Goal: Task Accomplishment & Management: Use online tool/utility

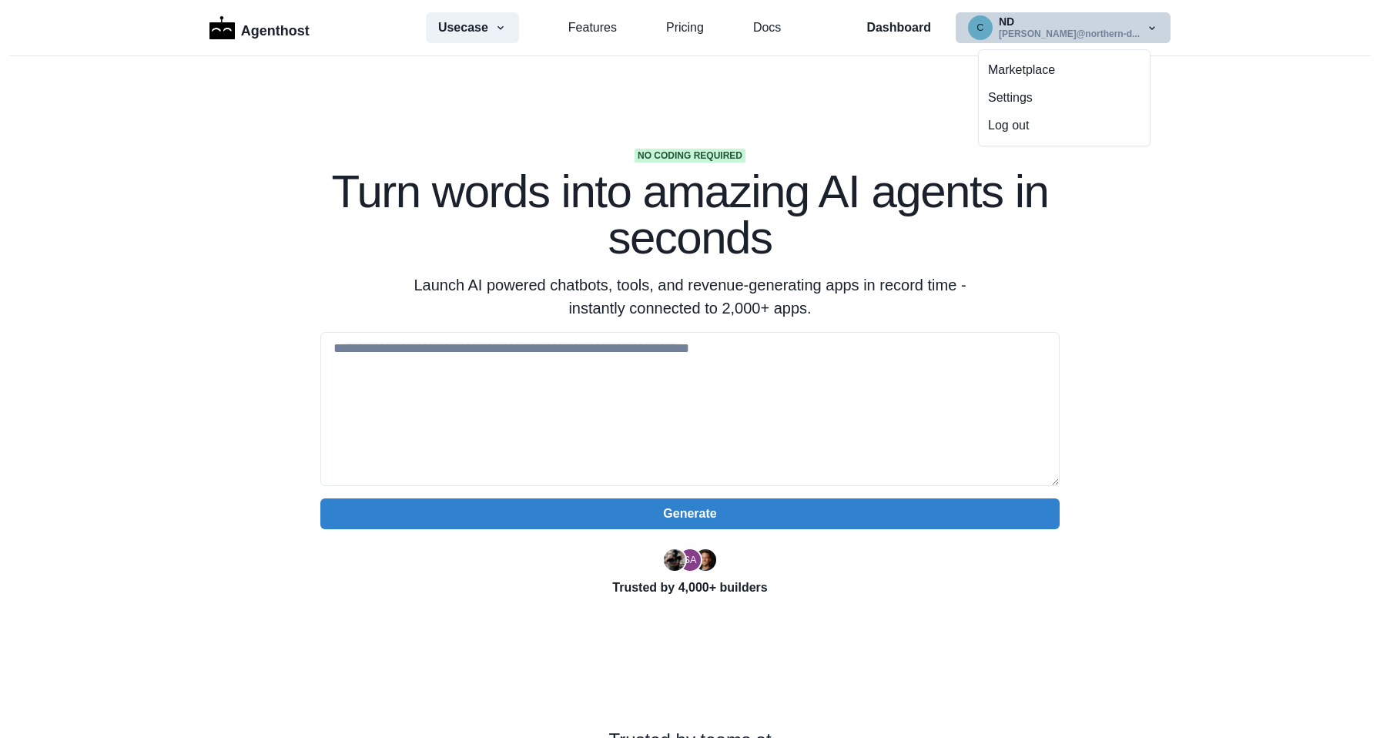
click at [999, 28] on button "c ND ciriaco@northern-d..." at bounding box center [1063, 27] width 215 height 31
click at [930, 27] on p "Dashboard" at bounding box center [898, 27] width 65 height 18
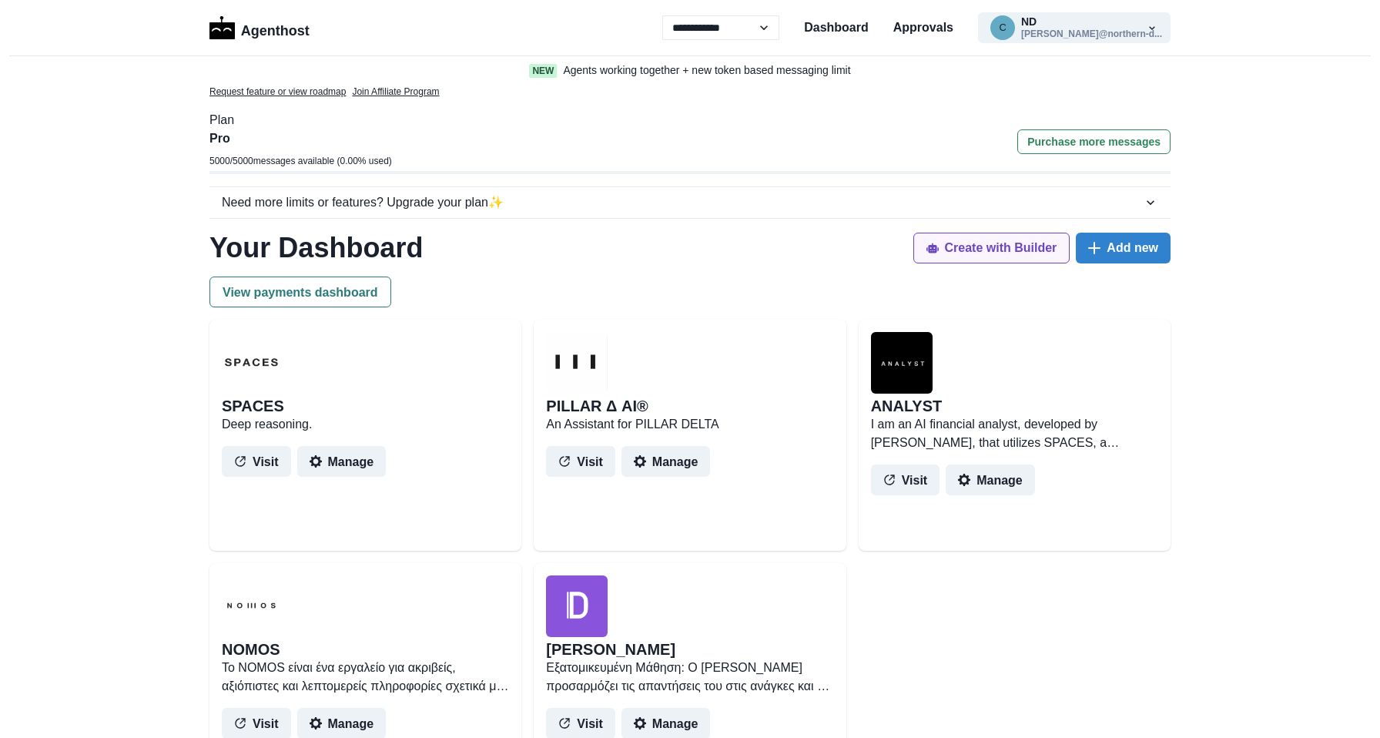
click at [1019, 236] on button "Create with Builder" at bounding box center [991, 248] width 157 height 31
click at [719, 186] on div "Need more limits or features? Upgrade your plan ✨ Free plan Free Deploy your GP…" at bounding box center [689, 202] width 961 height 32
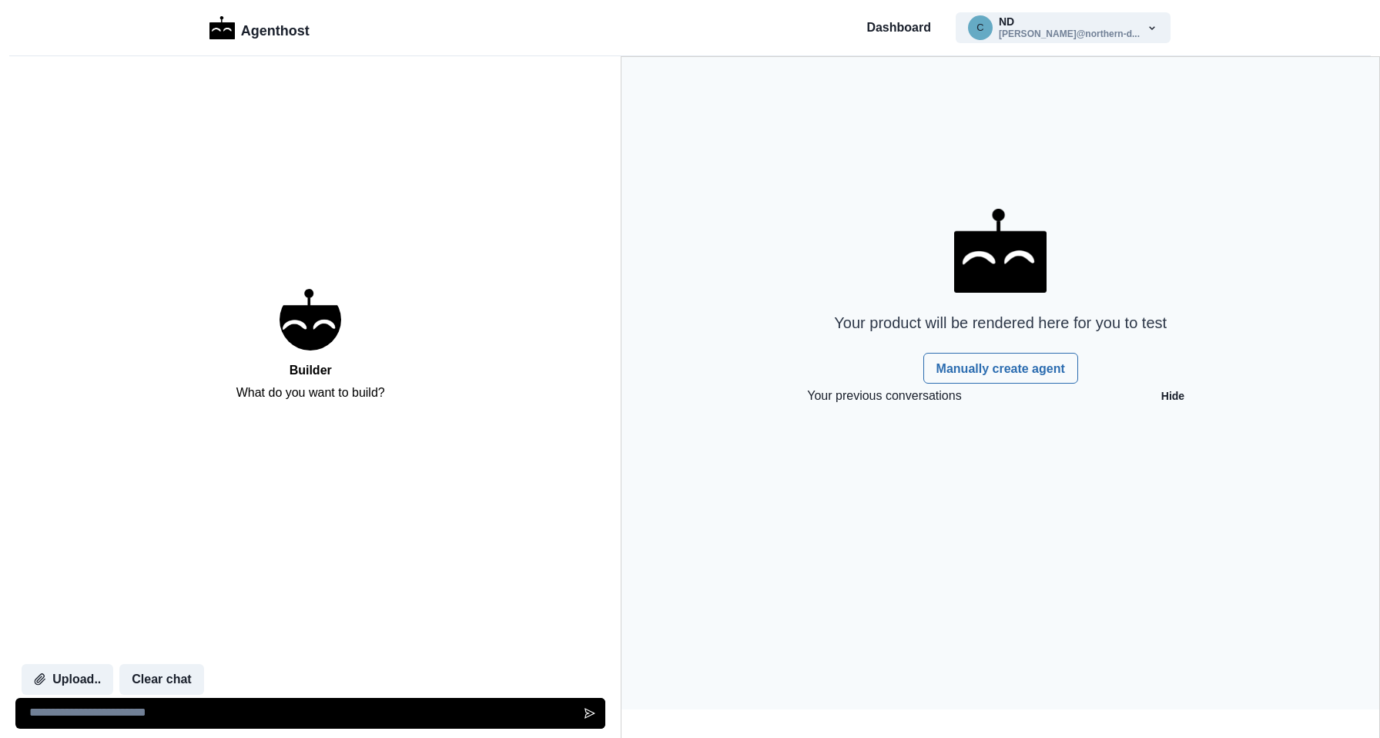
click at [991, 350] on div "Your product will be rendered here for you to test Manually create agent" at bounding box center [1000, 297] width 387 height 176
click at [990, 371] on link "Manually create agent" at bounding box center [1000, 368] width 155 height 31
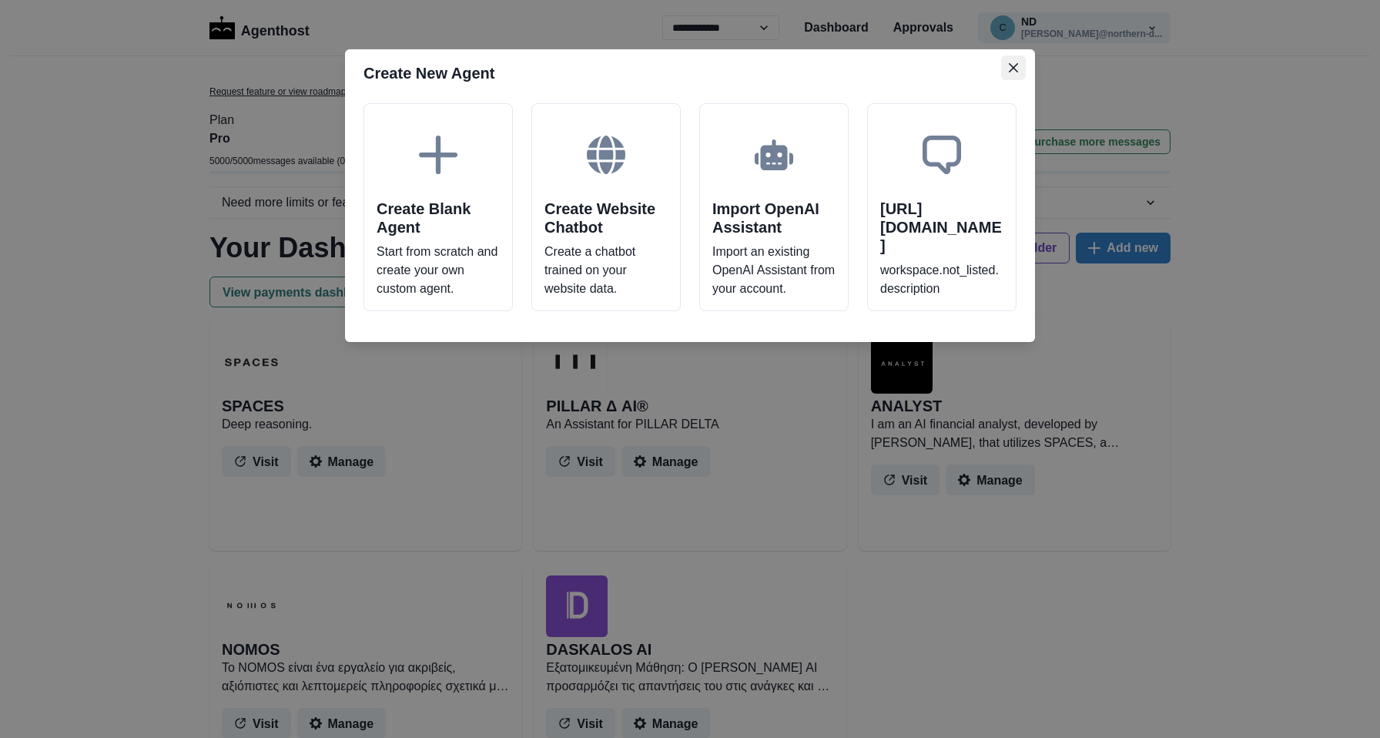
click at [1007, 70] on button "Close" at bounding box center [1013, 67] width 25 height 25
